Goal: Navigation & Orientation: Find specific page/section

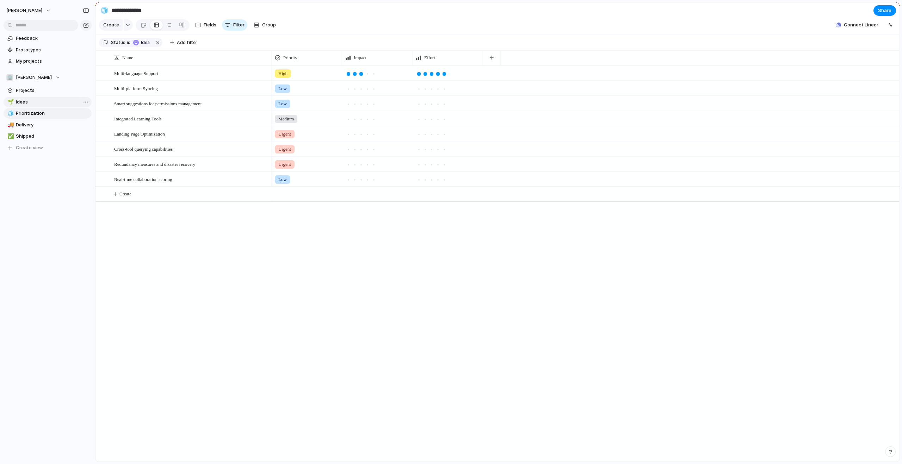
click at [30, 97] on link "🌱 Ideas" at bounding box center [48, 102] width 88 height 11
type input "*****"
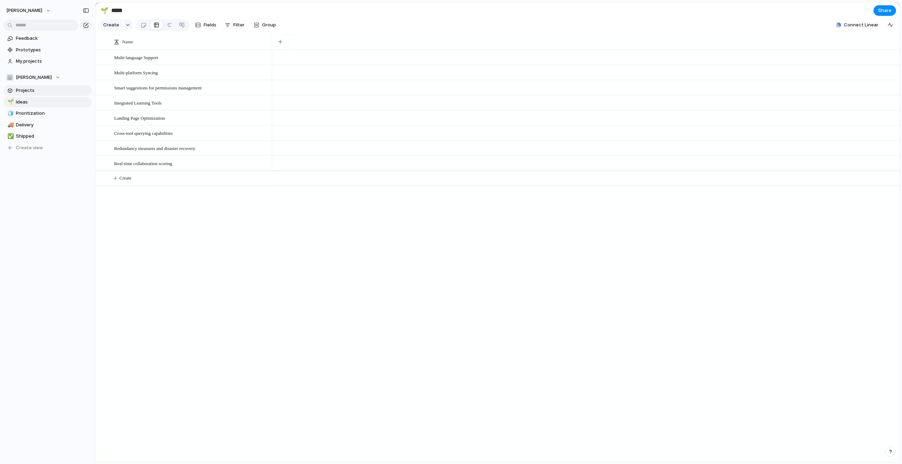
click at [30, 92] on span "Projects" at bounding box center [52, 90] width 73 height 7
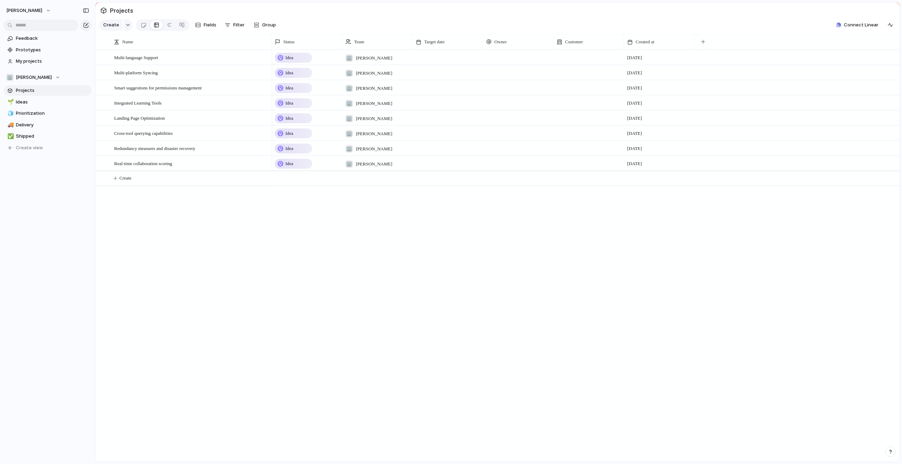
click at [194, 213] on div "Multi-language Support Multi-platform Syncing Smart suggestions for permissions…" at bounding box center [497, 256] width 804 height 412
click at [137, 61] on span "Multi-language Support" at bounding box center [136, 57] width 44 height 8
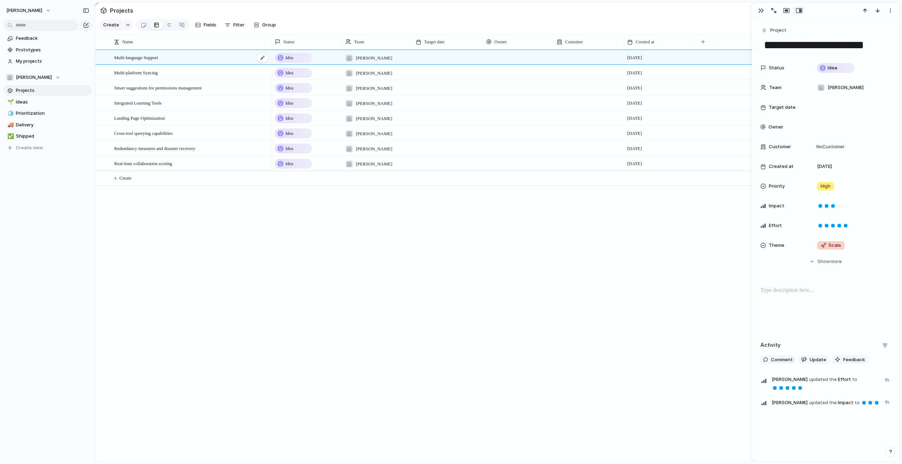
click at [137, 61] on span "Multi-language Support" at bounding box center [136, 57] width 44 height 8
click at [118, 30] on button "Create" at bounding box center [111, 24] width 24 height 11
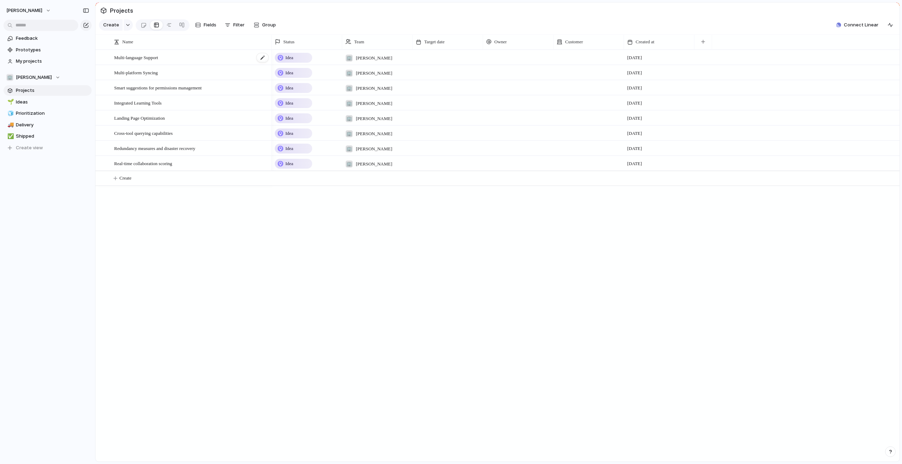
click at [158, 61] on span "Multi-language Support" at bounding box center [136, 57] width 44 height 8
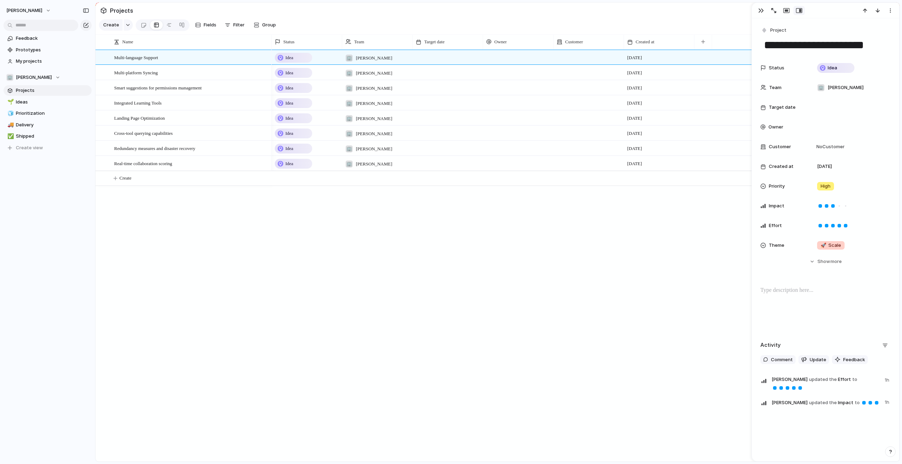
scroll to position [9, 0]
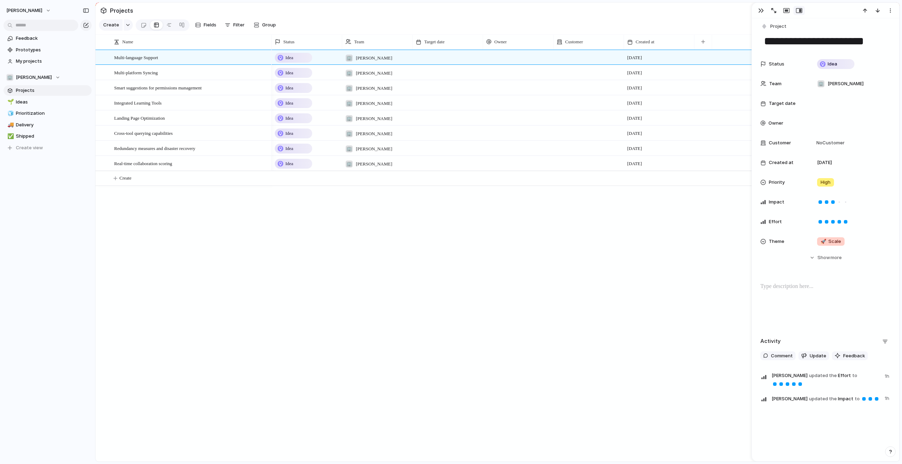
click at [577, 282] on div "Idea 🏢 [PERSON_NAME] [DATE] Idea 🏢 [PERSON_NAME] [DATE] Idea 🏢 [PERSON_NAME] [D…" at bounding box center [586, 256] width 628 height 412
